Goal: Navigation & Orientation: Find specific page/section

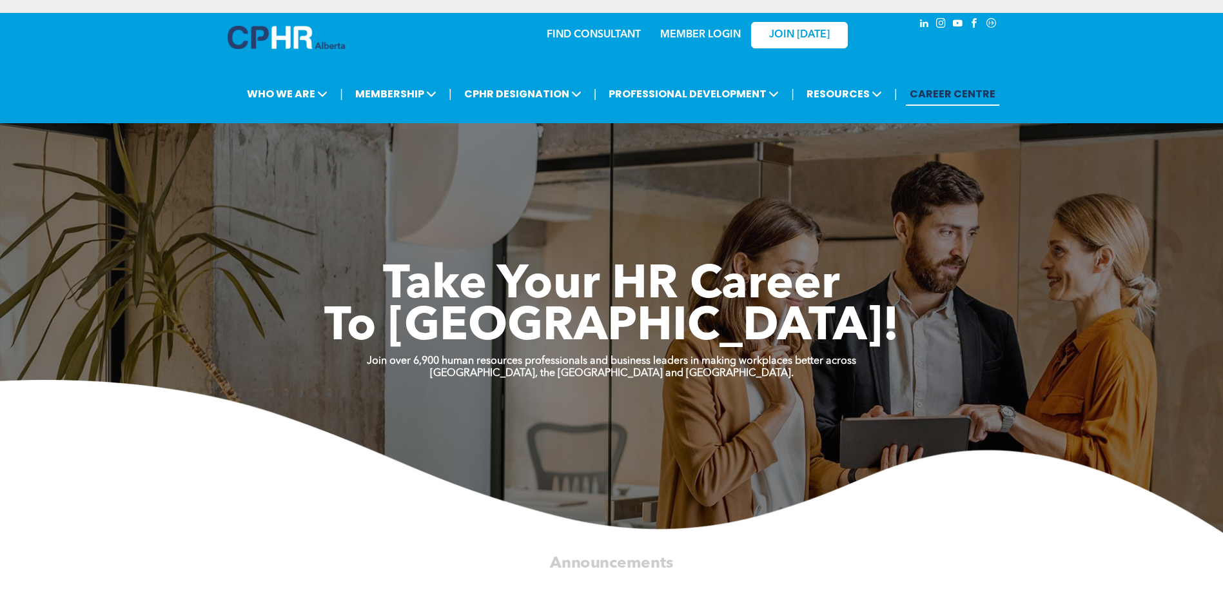
click at [701, 36] on link "MEMBER LOGIN" at bounding box center [700, 35] width 81 height 10
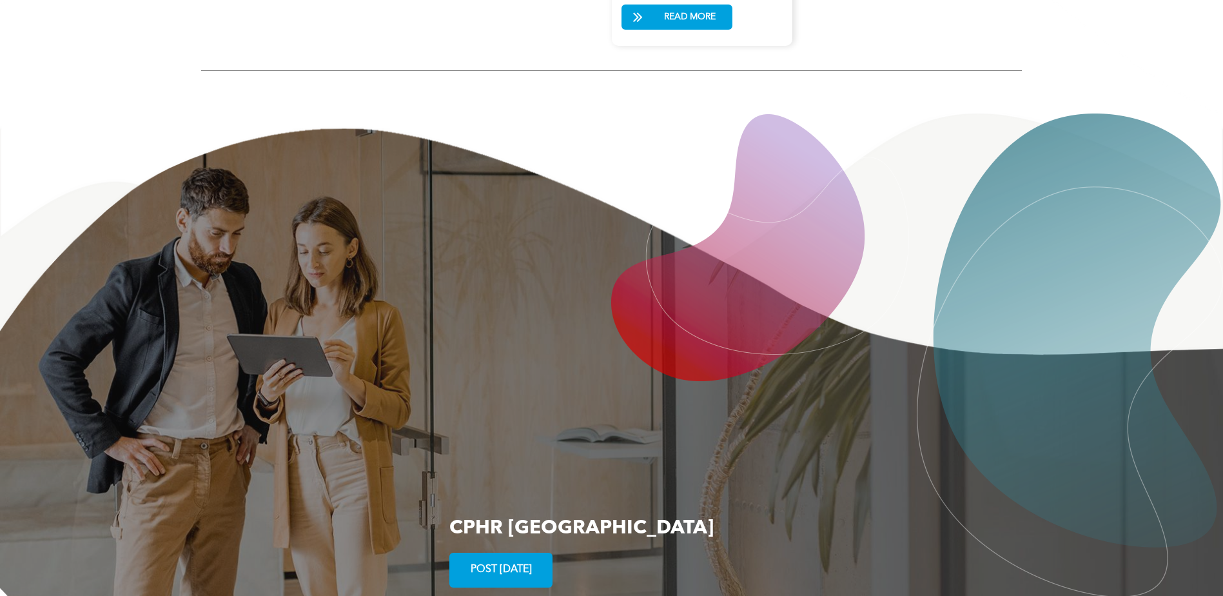
scroll to position [2357, 0]
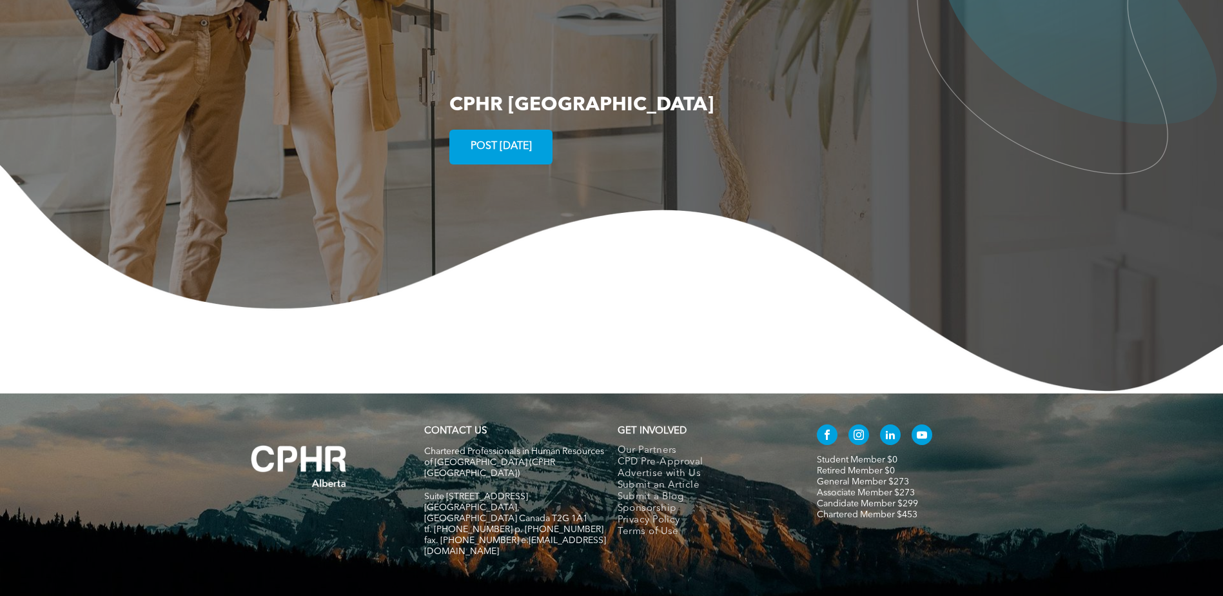
drag, startPoint x: 536, startPoint y: 436, endPoint x: 425, endPoint y: 438, distance: 110.9
click at [425, 491] on p "Suite [STREET_ADDRESS]" at bounding box center [515, 496] width 182 height 11
drag, startPoint x: 425, startPoint y: 438, endPoint x: 451, endPoint y: 440, distance: 25.9
drag, startPoint x: 451, startPoint y: 440, endPoint x: 520, endPoint y: 587, distance: 163.0
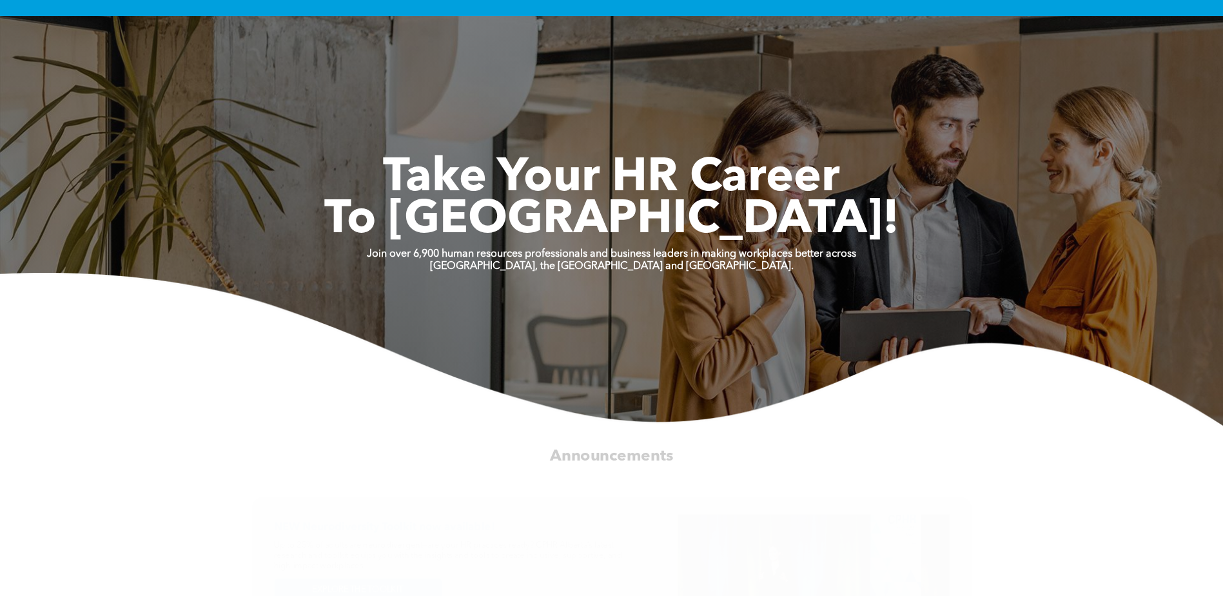
scroll to position [0, 0]
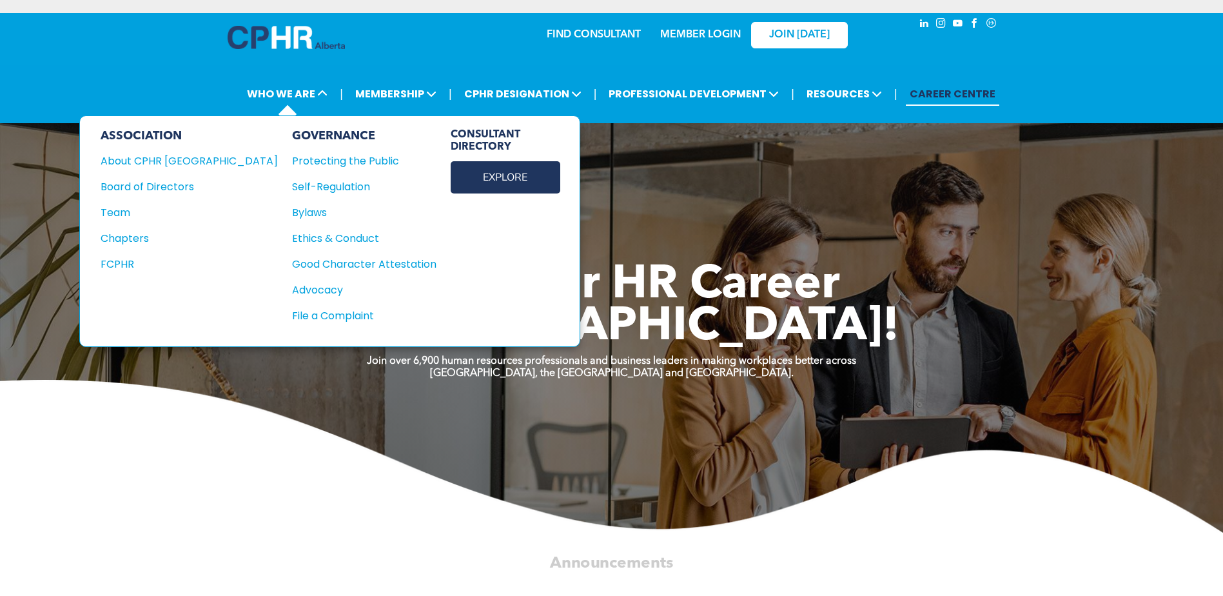
click at [451, 177] on link "EXPLORE" at bounding box center [506, 177] width 110 height 32
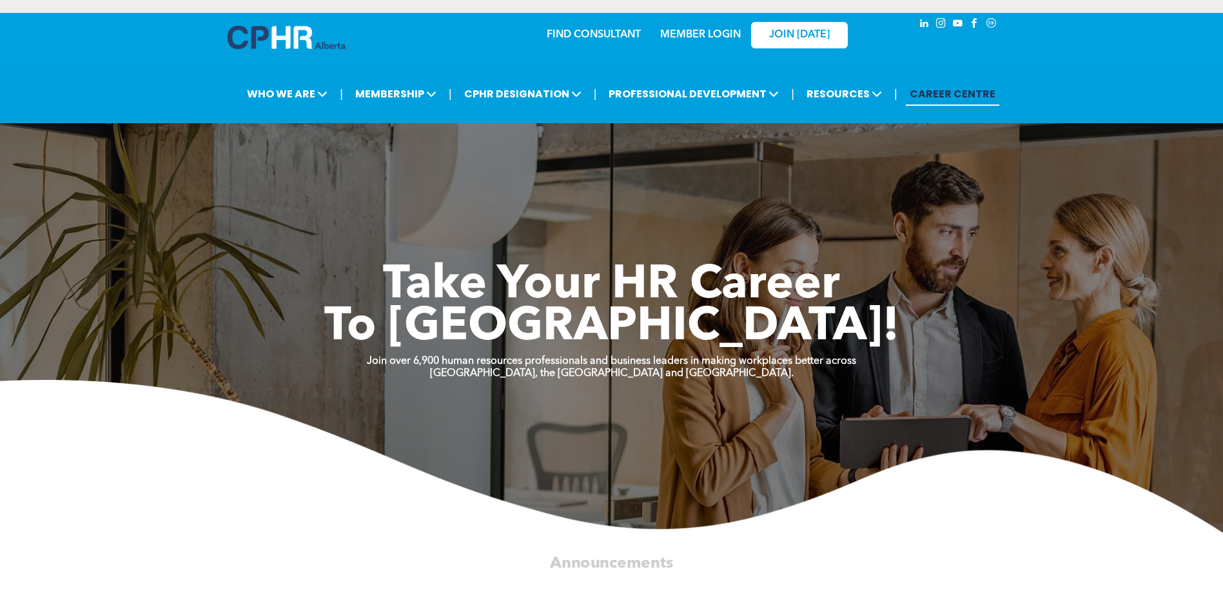
click at [717, 32] on link "MEMBER LOGIN" at bounding box center [700, 35] width 81 height 10
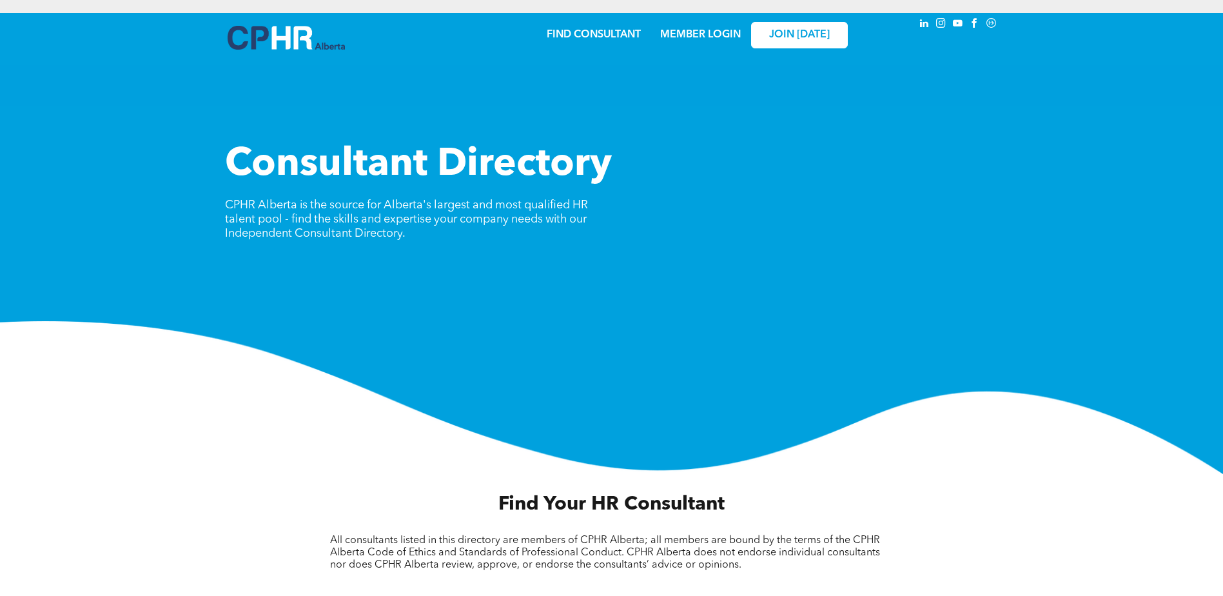
scroll to position [209, 0]
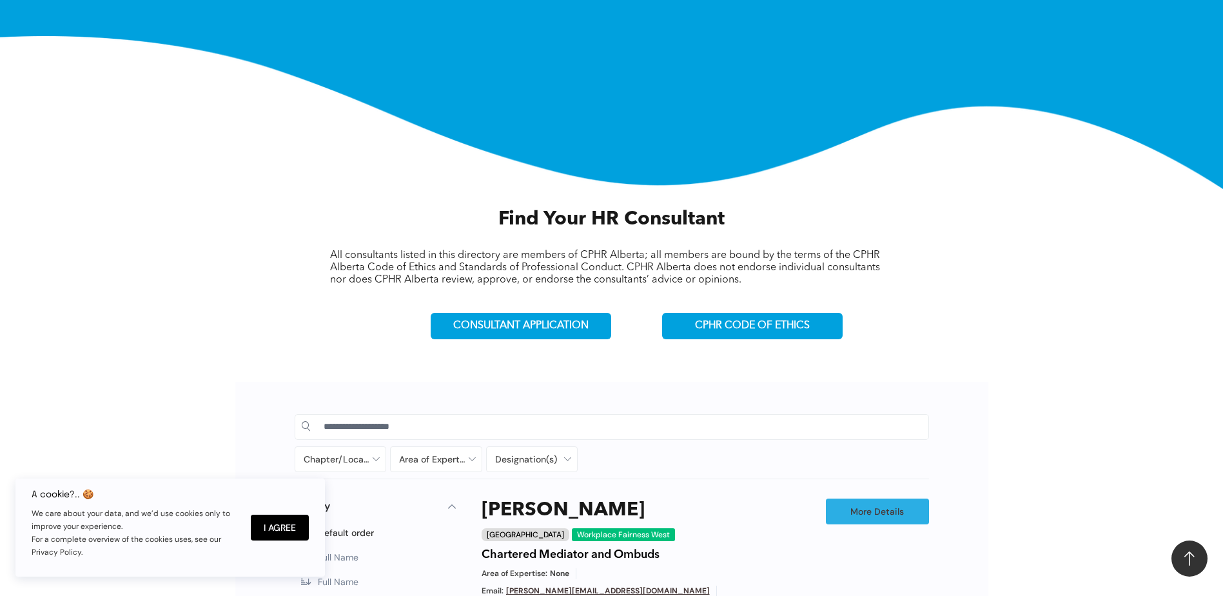
scroll to position [209, 0]
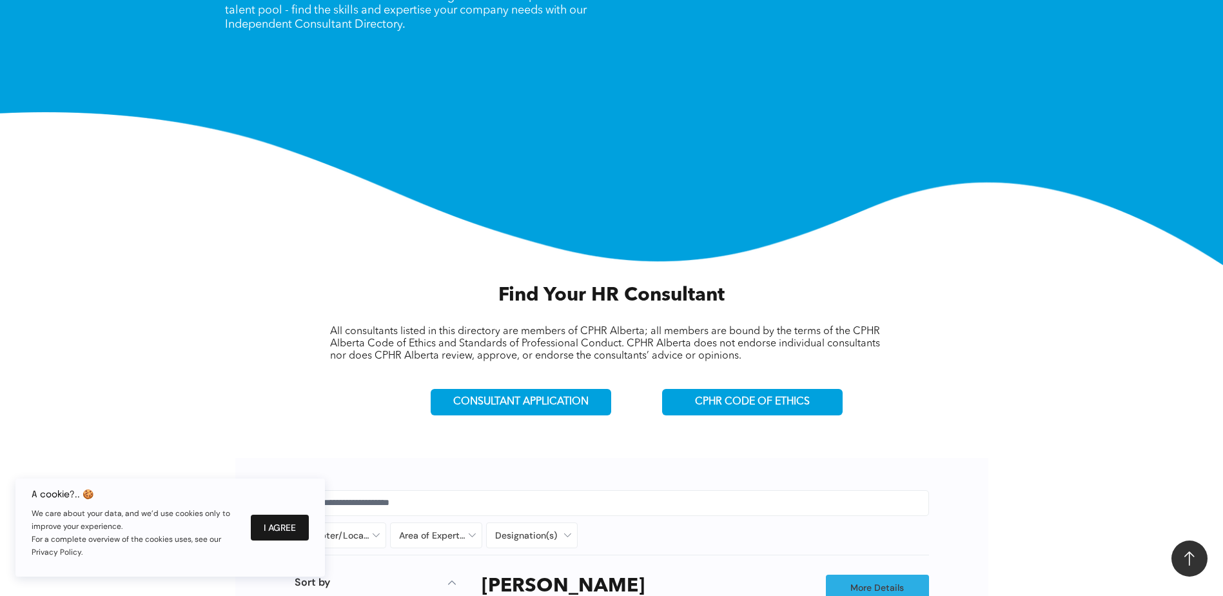
click at [279, 520] on button "I Agree" at bounding box center [280, 527] width 58 height 26
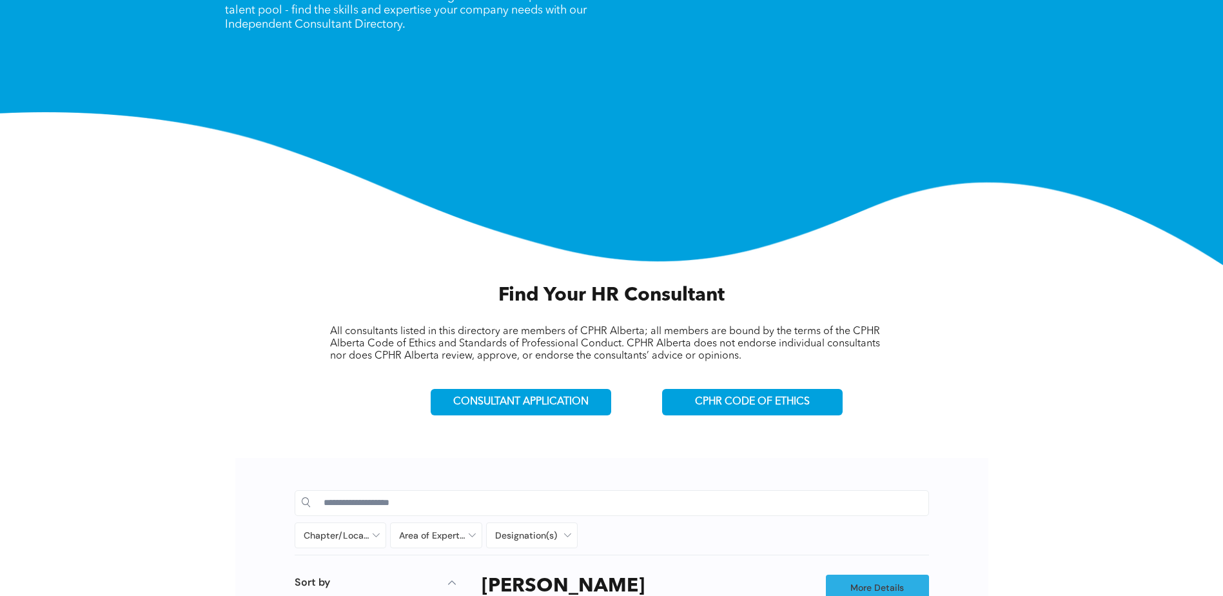
scroll to position [0, 0]
